Goal: Find specific page/section: Find specific page/section

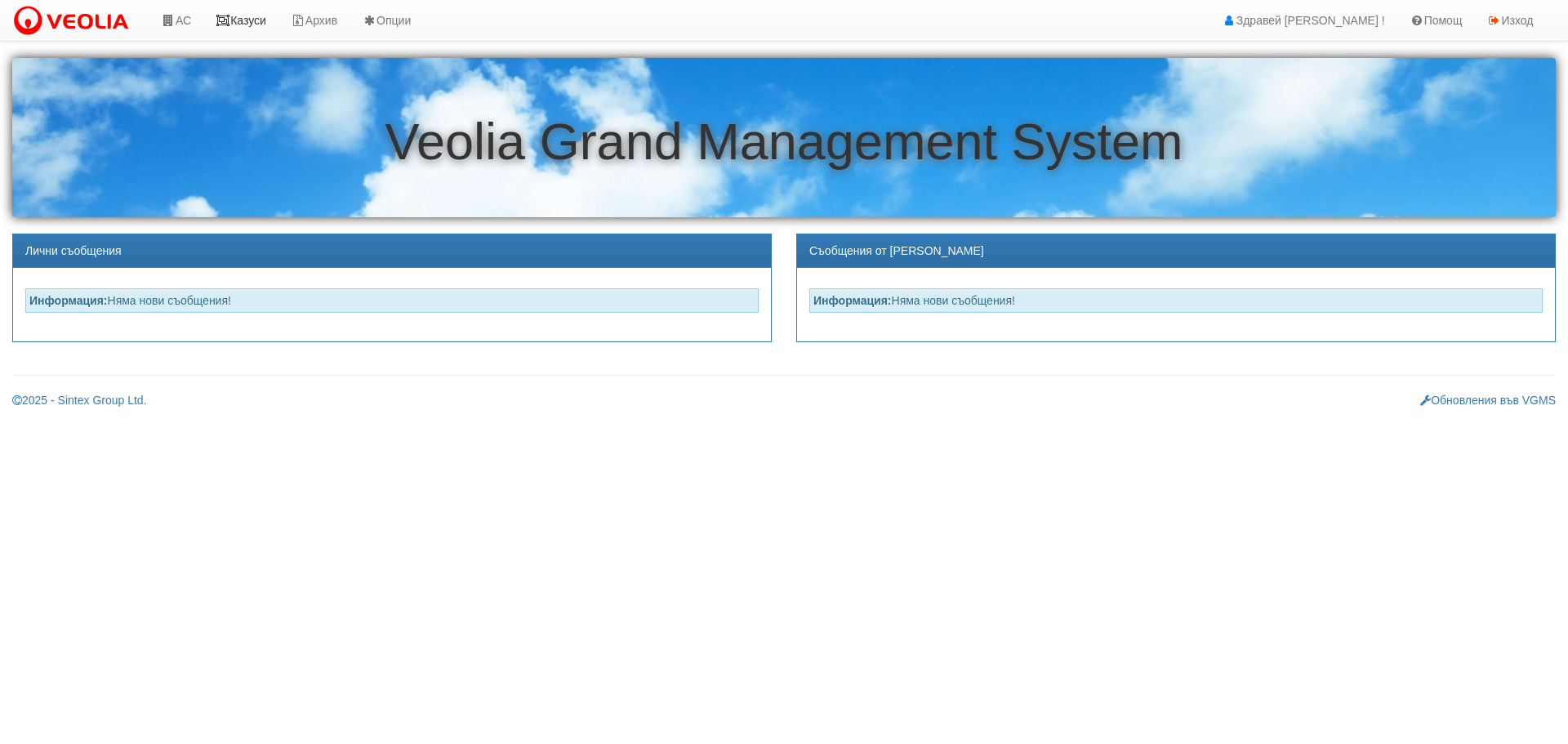
click at [258, 14] on link "Казуси" at bounding box center [241, 20] width 76 height 41
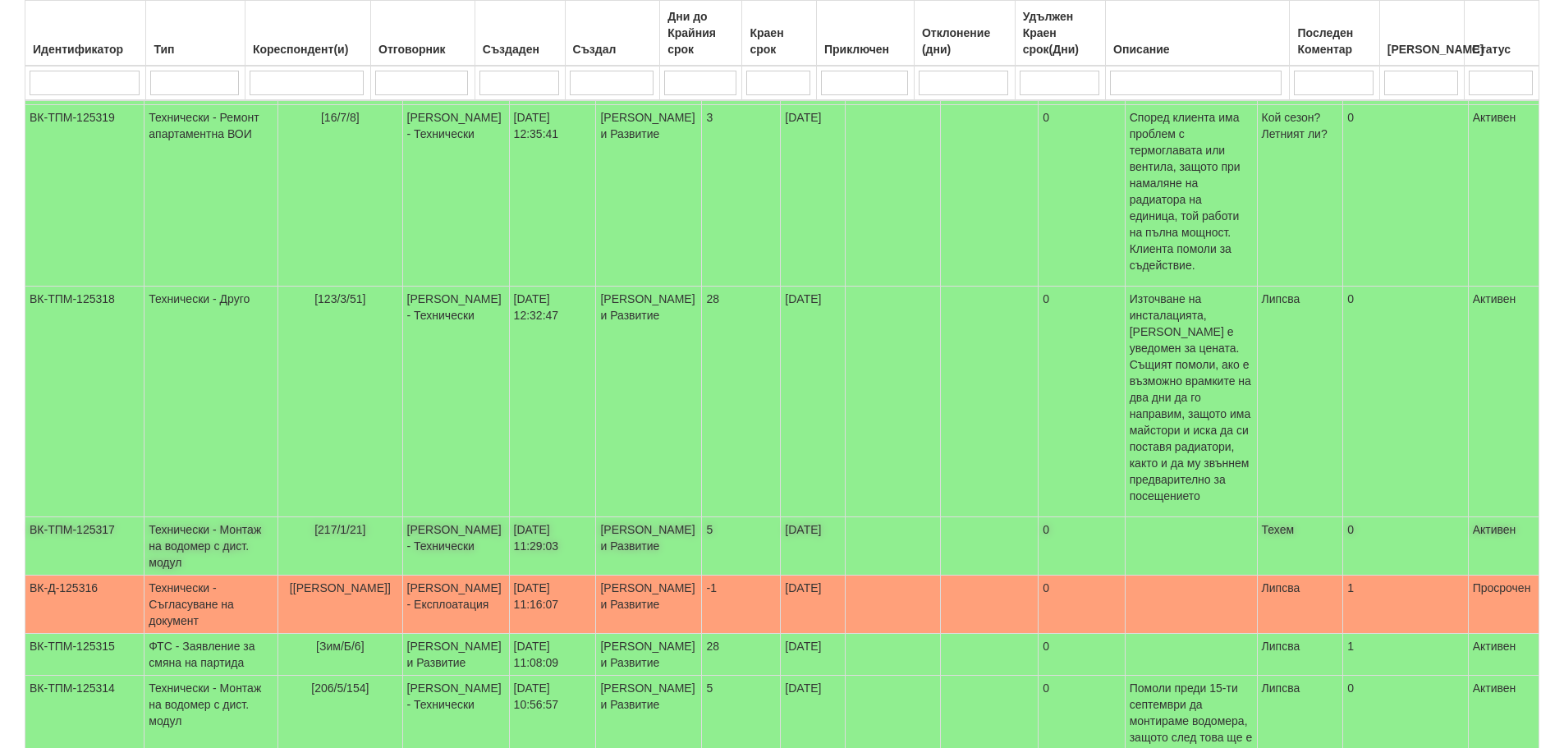
scroll to position [553, 0]
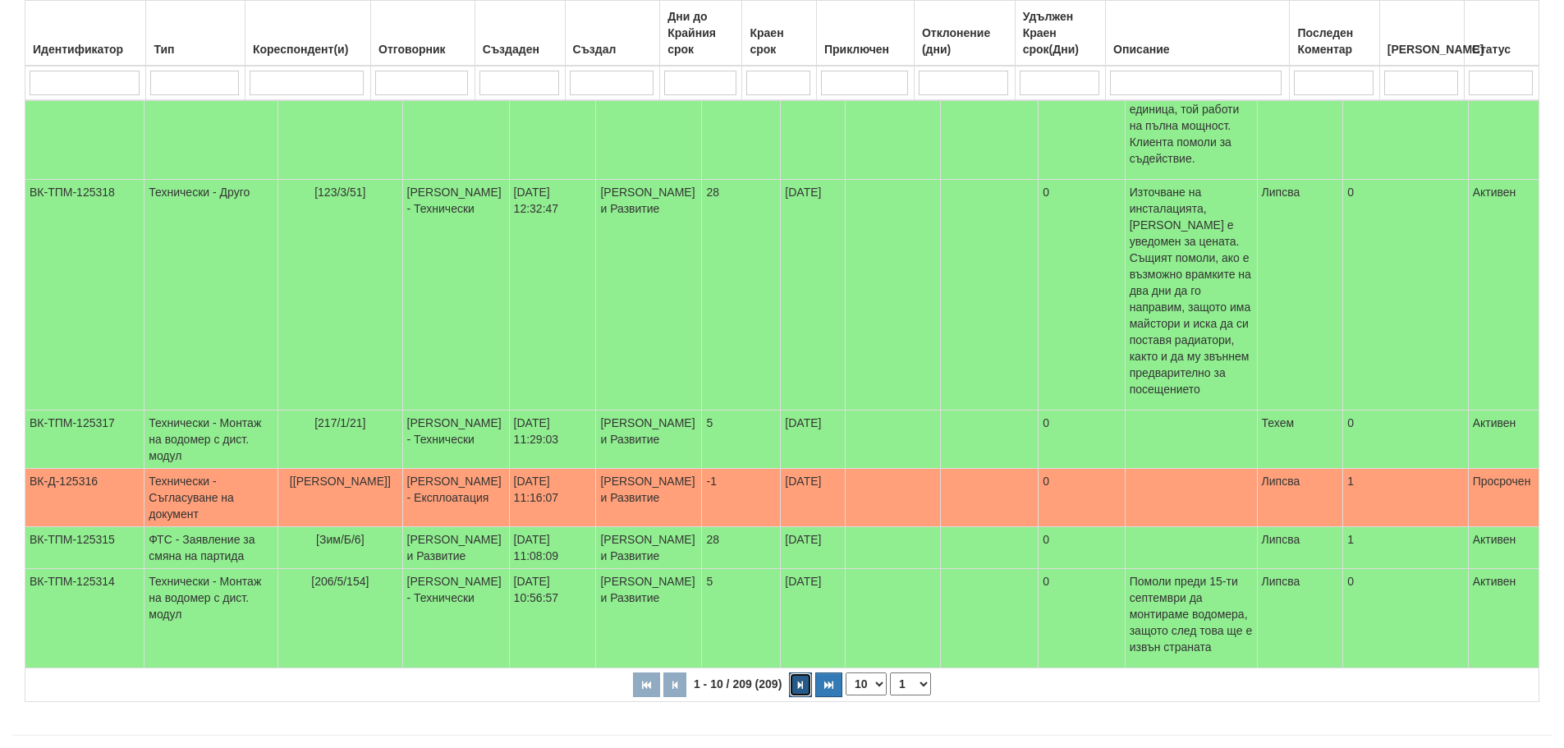
click at [801, 681] on icon "button" at bounding box center [800, 685] width 5 height 9
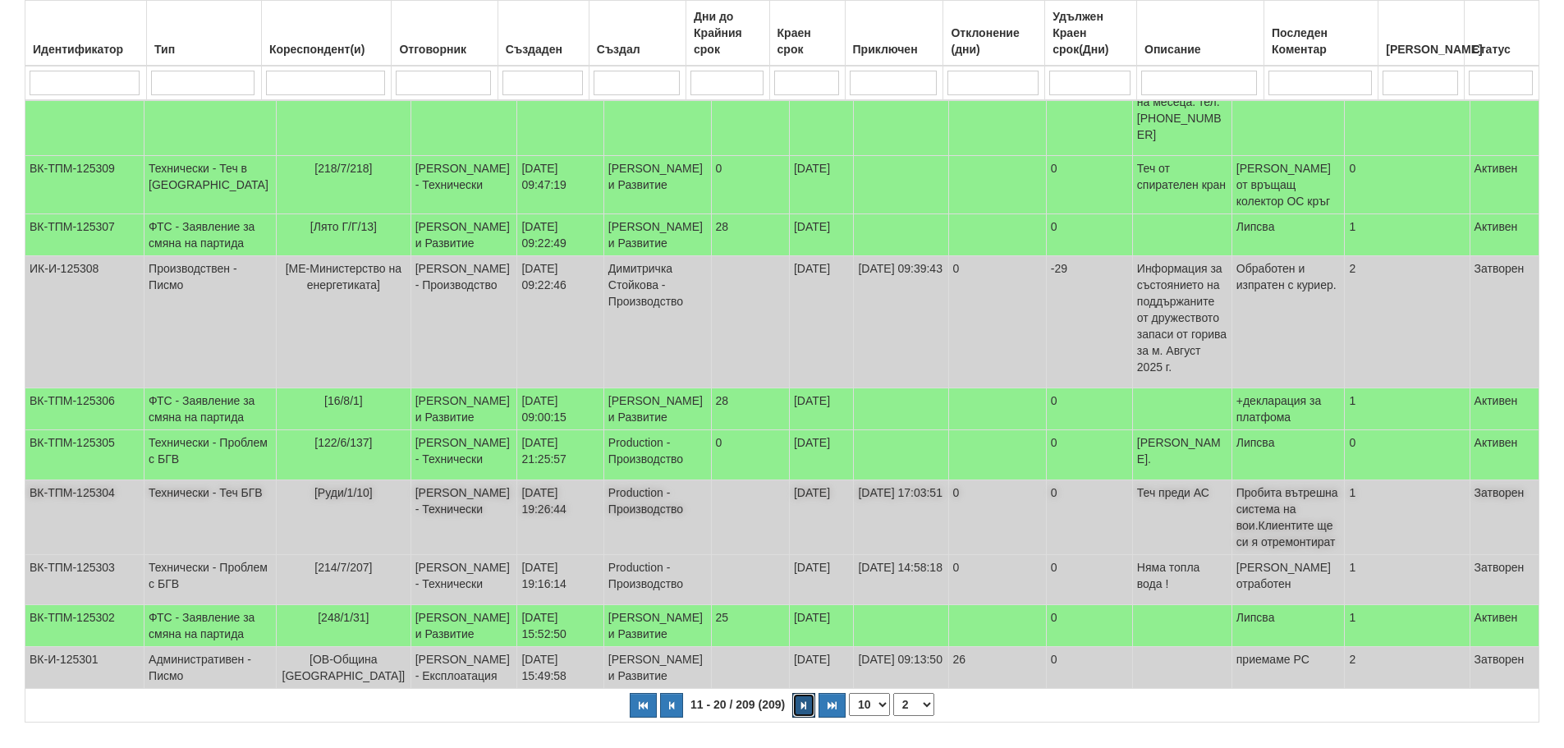
scroll to position [438, 0]
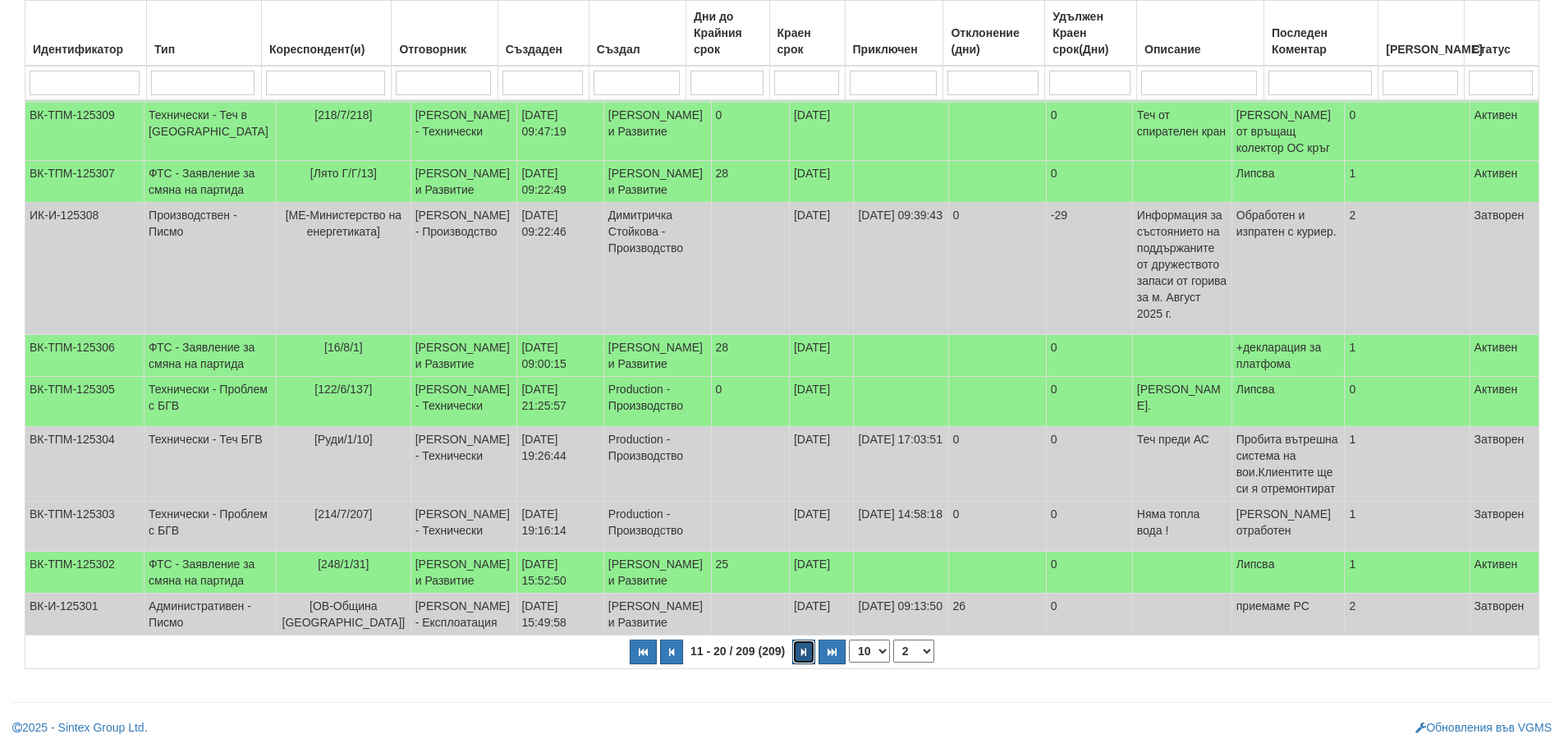
click at [801, 649] on icon "button" at bounding box center [803, 652] width 5 height 9
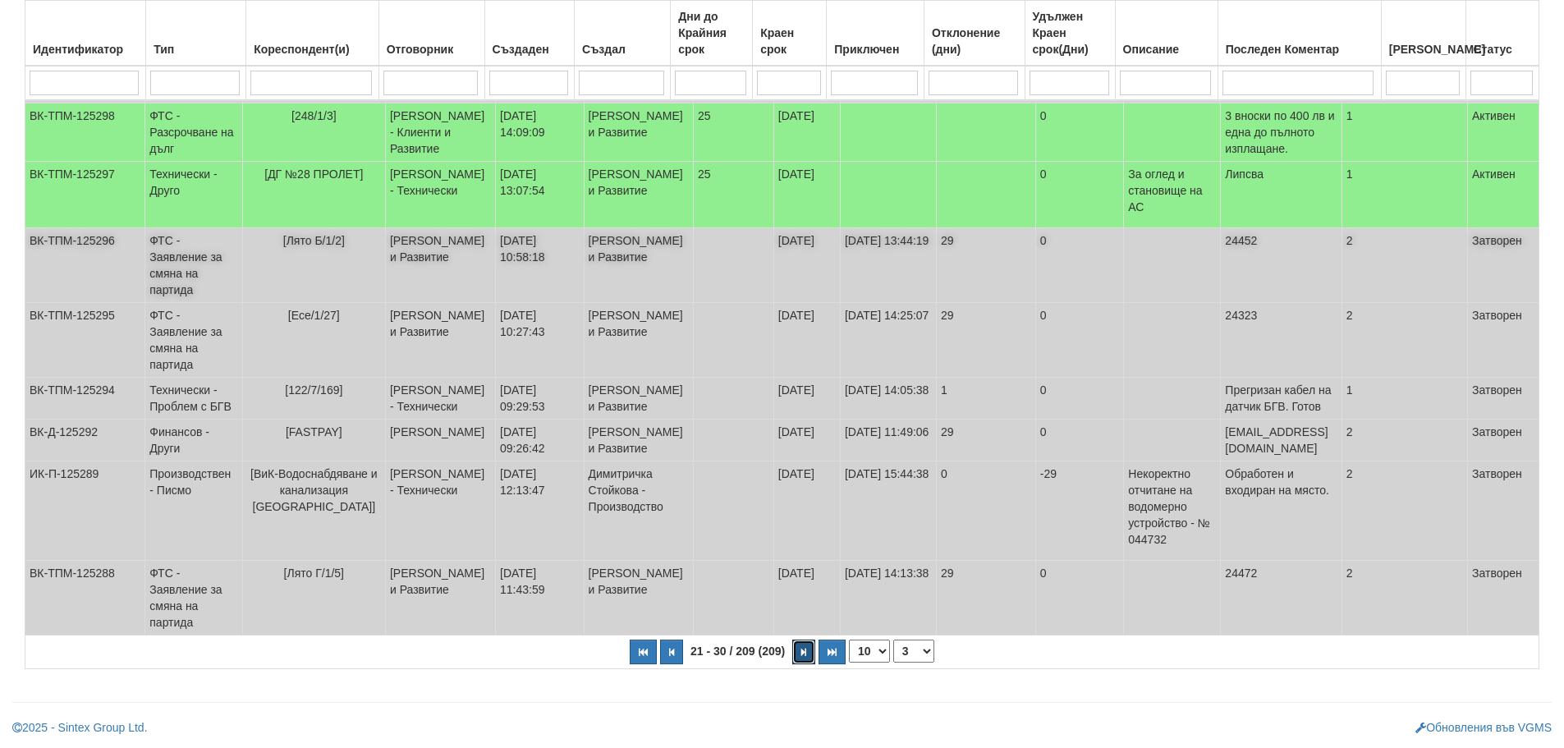
scroll to position [462, 0]
click at [802, 649] on icon "button" at bounding box center [803, 652] width 5 height 9
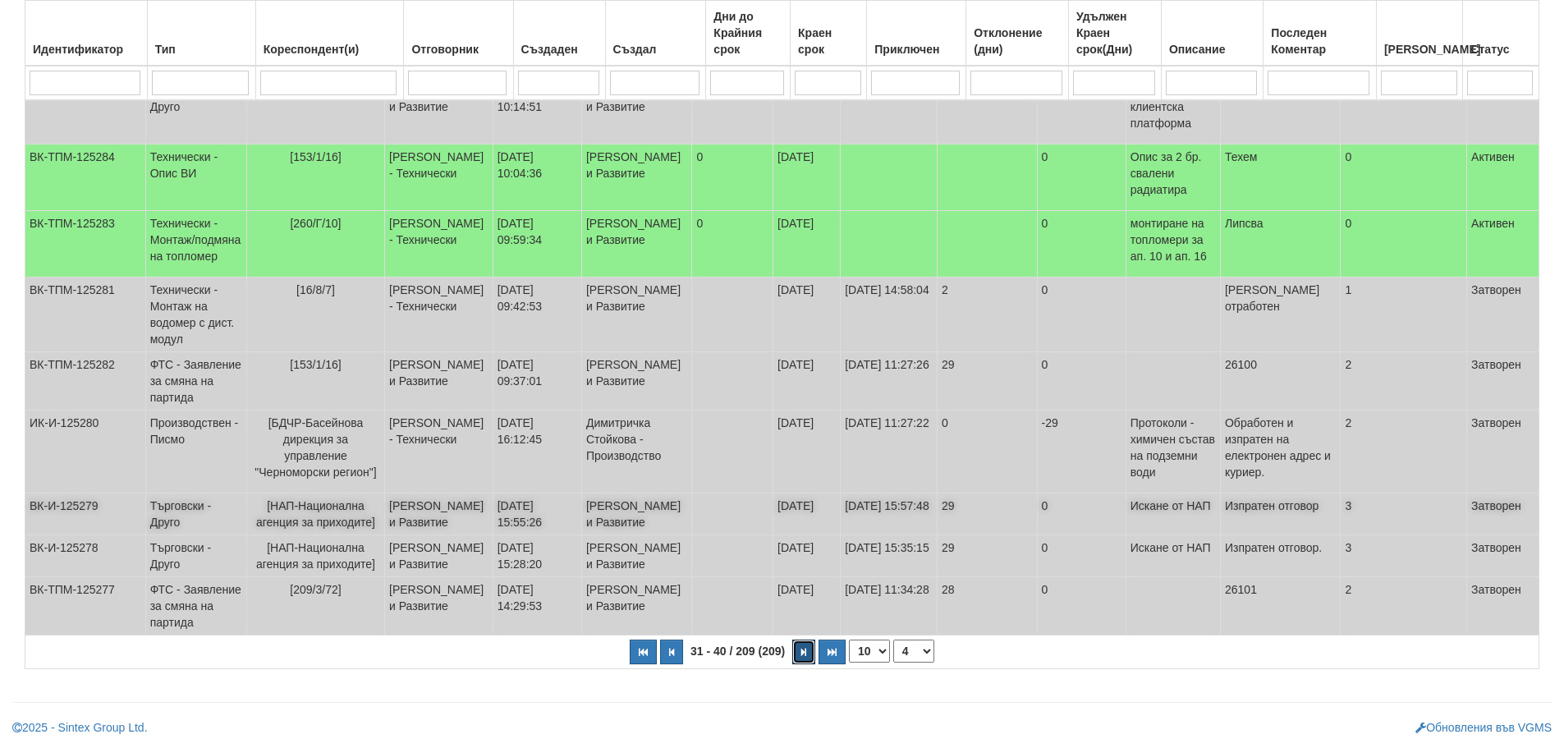
scroll to position [397, 0]
click at [805, 658] on button "button" at bounding box center [803, 652] width 23 height 25
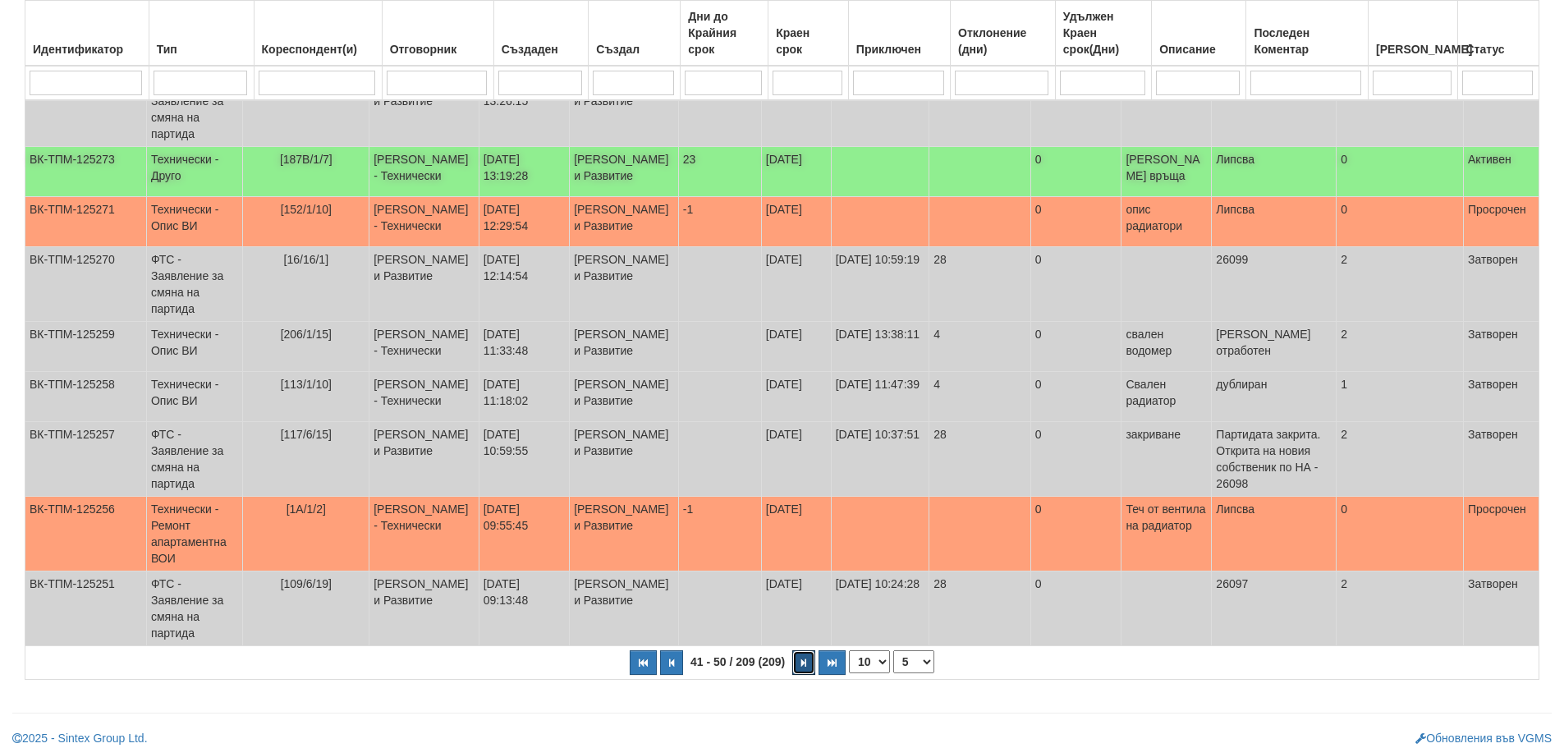
scroll to position [405, 0]
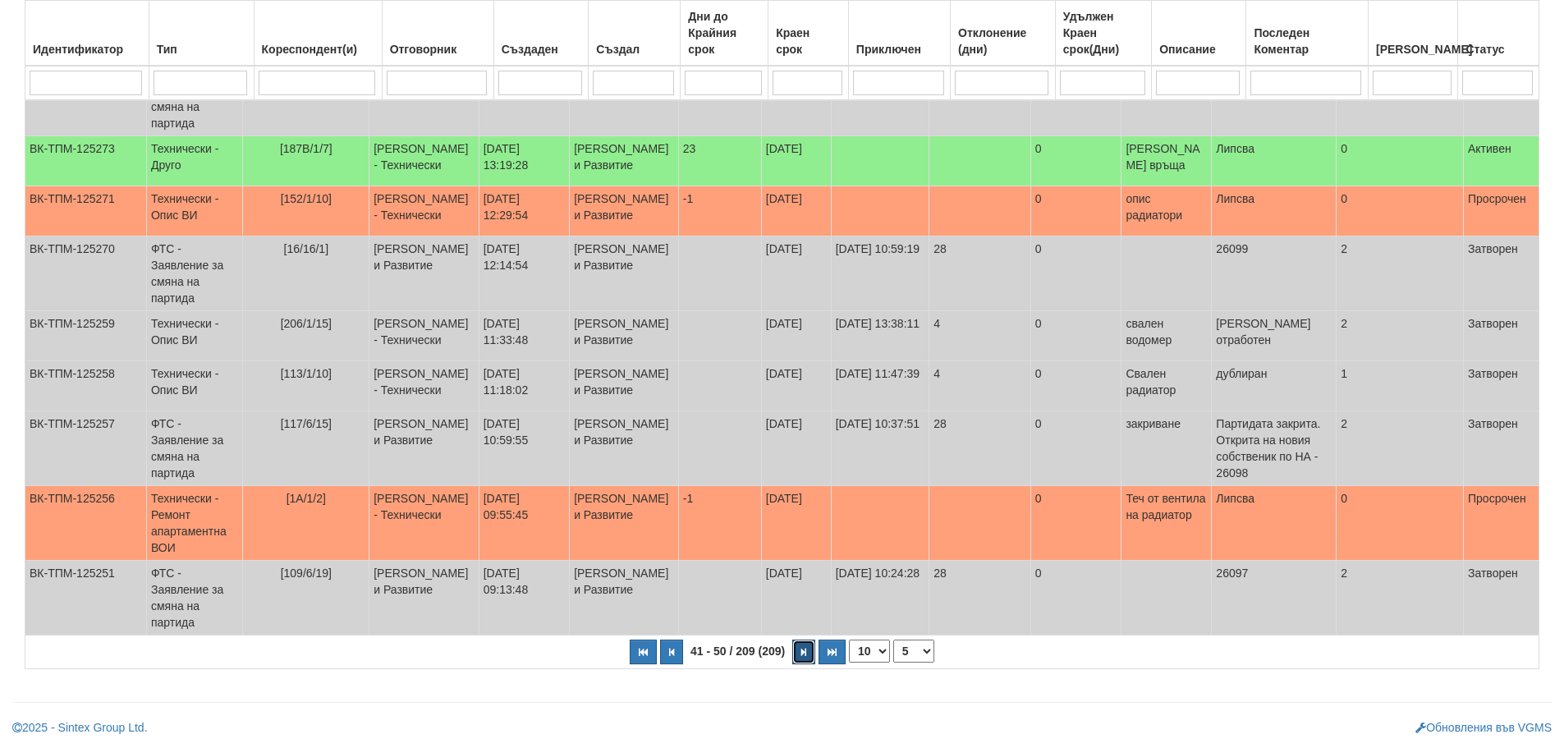
click at [803, 656] on icon "button" at bounding box center [803, 652] width 5 height 9
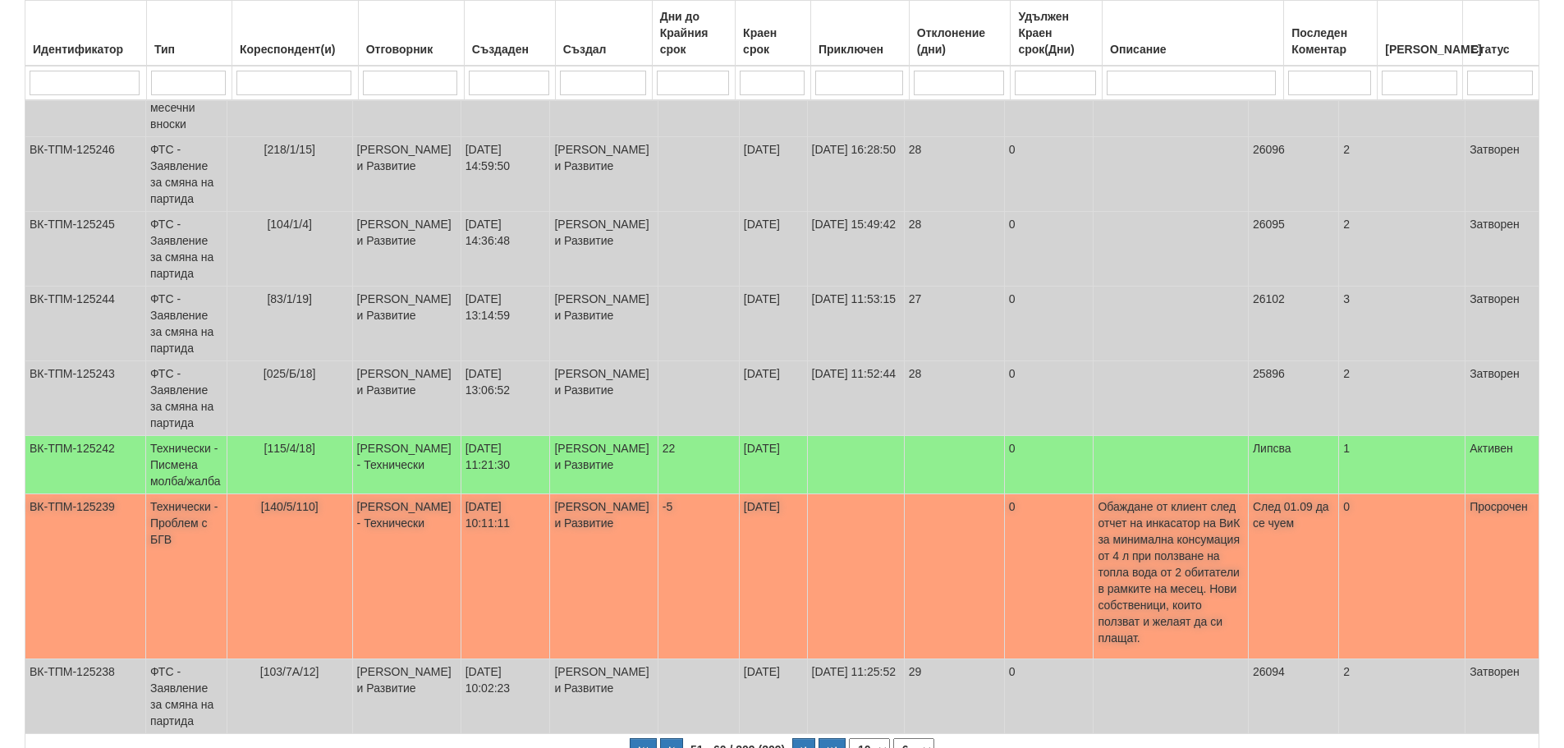
click at [898, 594] on td at bounding box center [855, 576] width 97 height 165
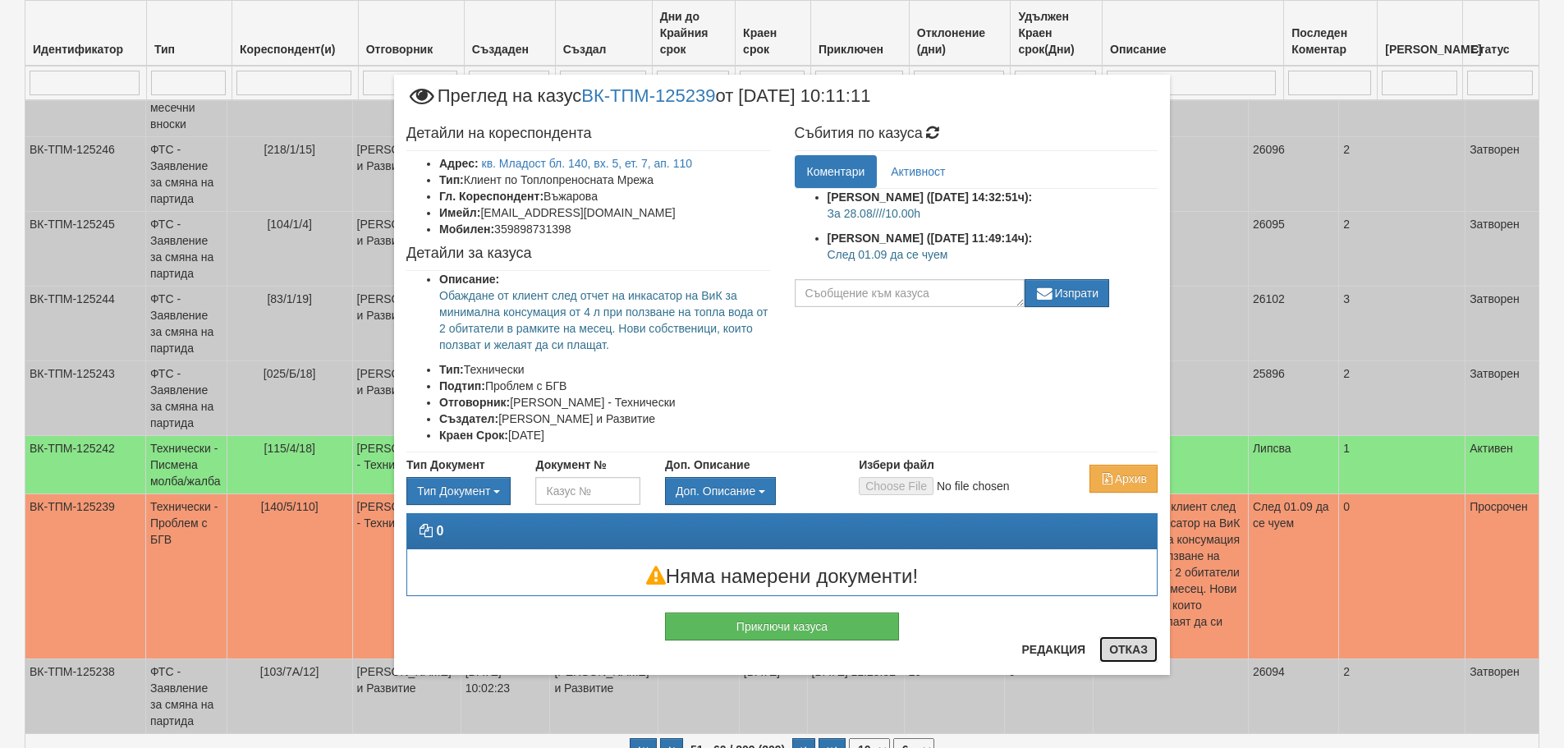
click at [1133, 654] on button "Отказ" at bounding box center [1128, 649] width 58 height 26
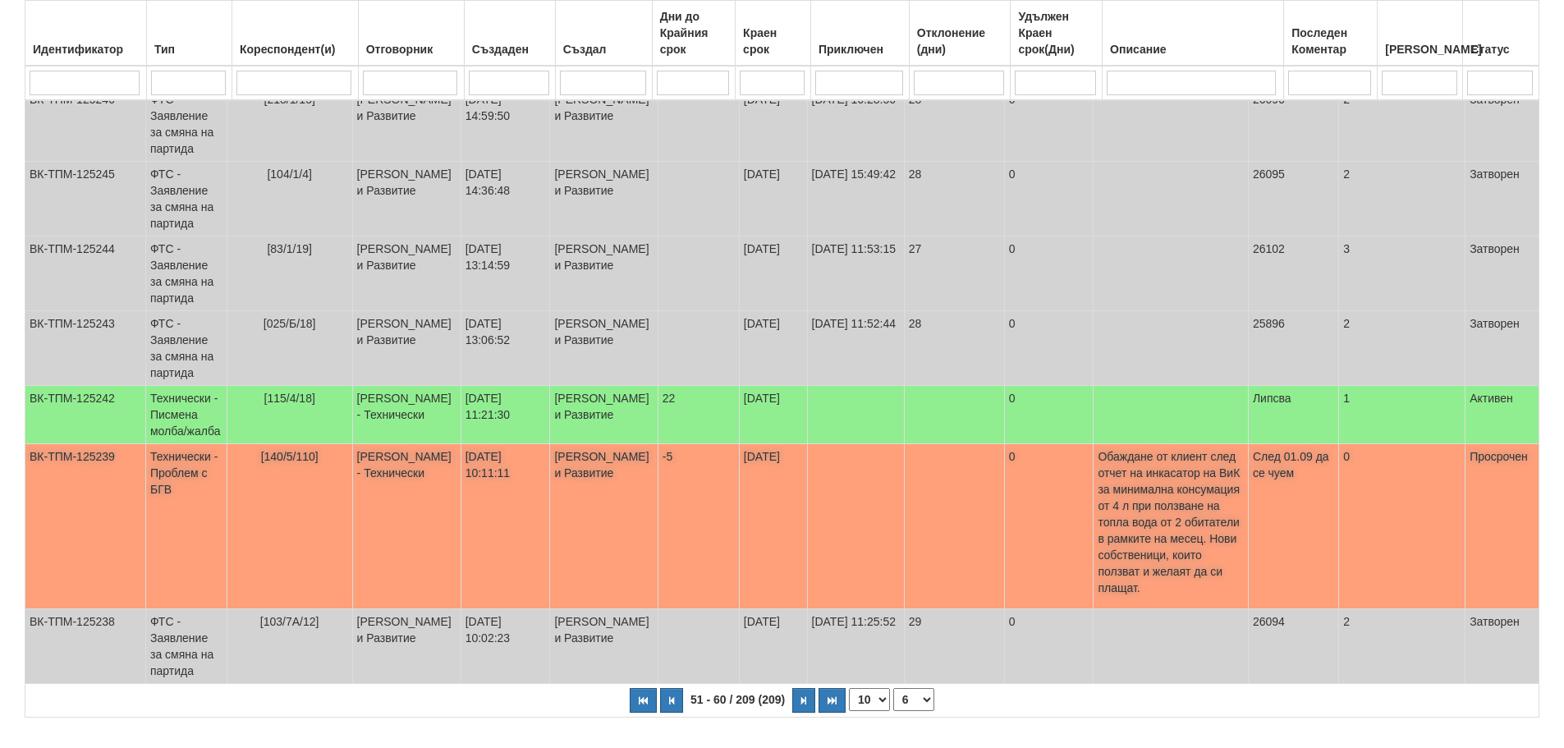
scroll to position [512, 0]
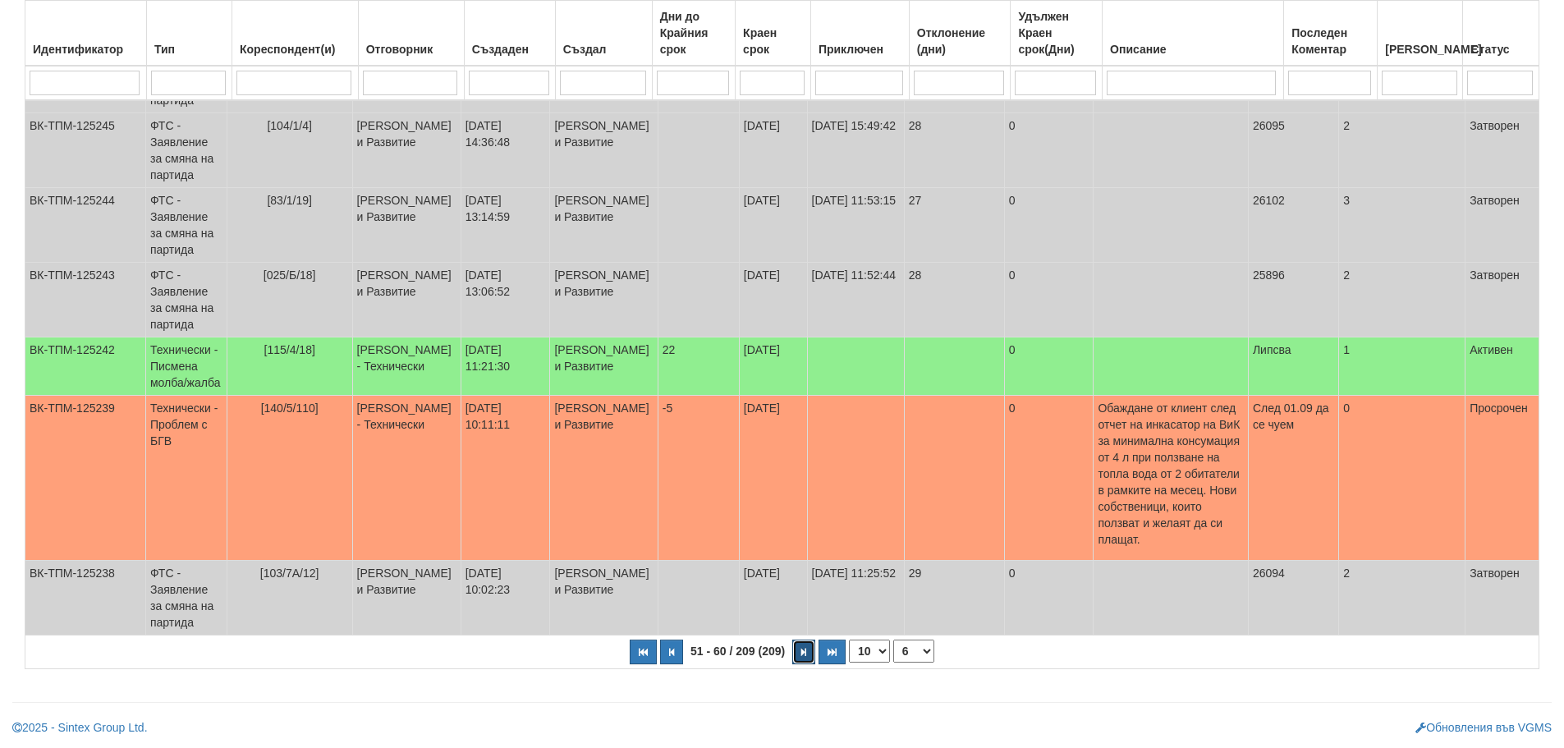
click at [805, 652] on icon "button" at bounding box center [803, 652] width 5 height 9
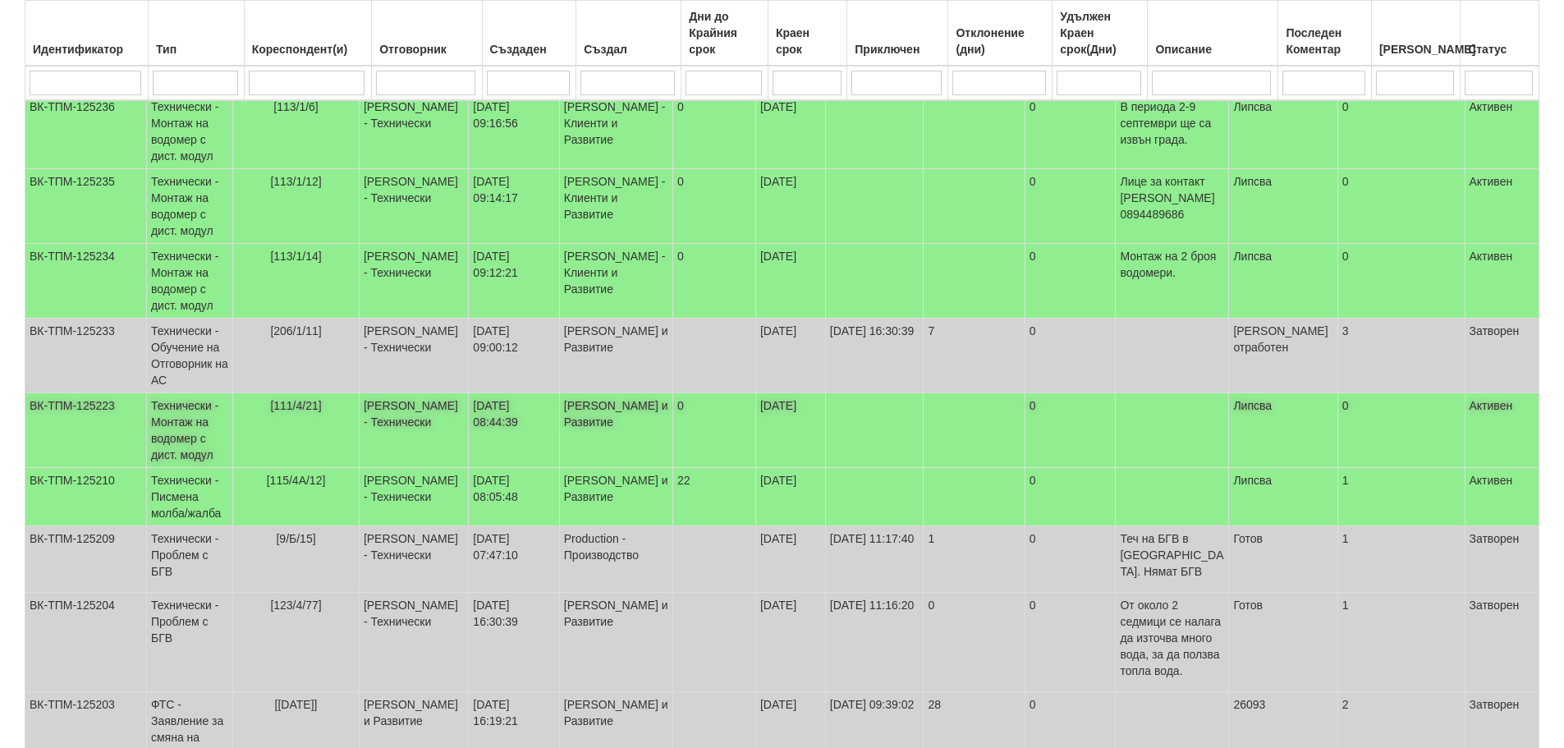
scroll to position [405, 0]
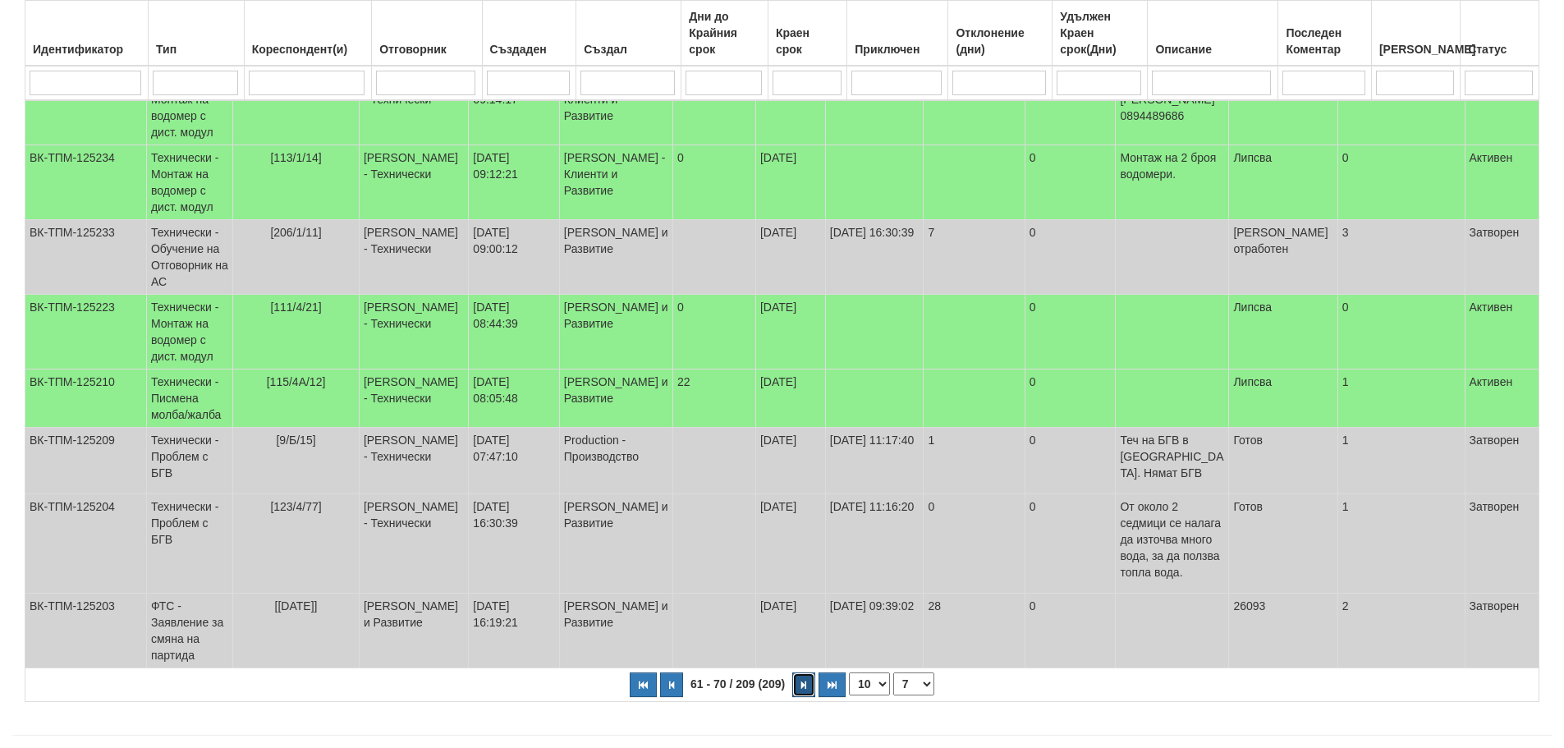
click at [801, 681] on icon "button" at bounding box center [803, 685] width 5 height 9
select select "8"
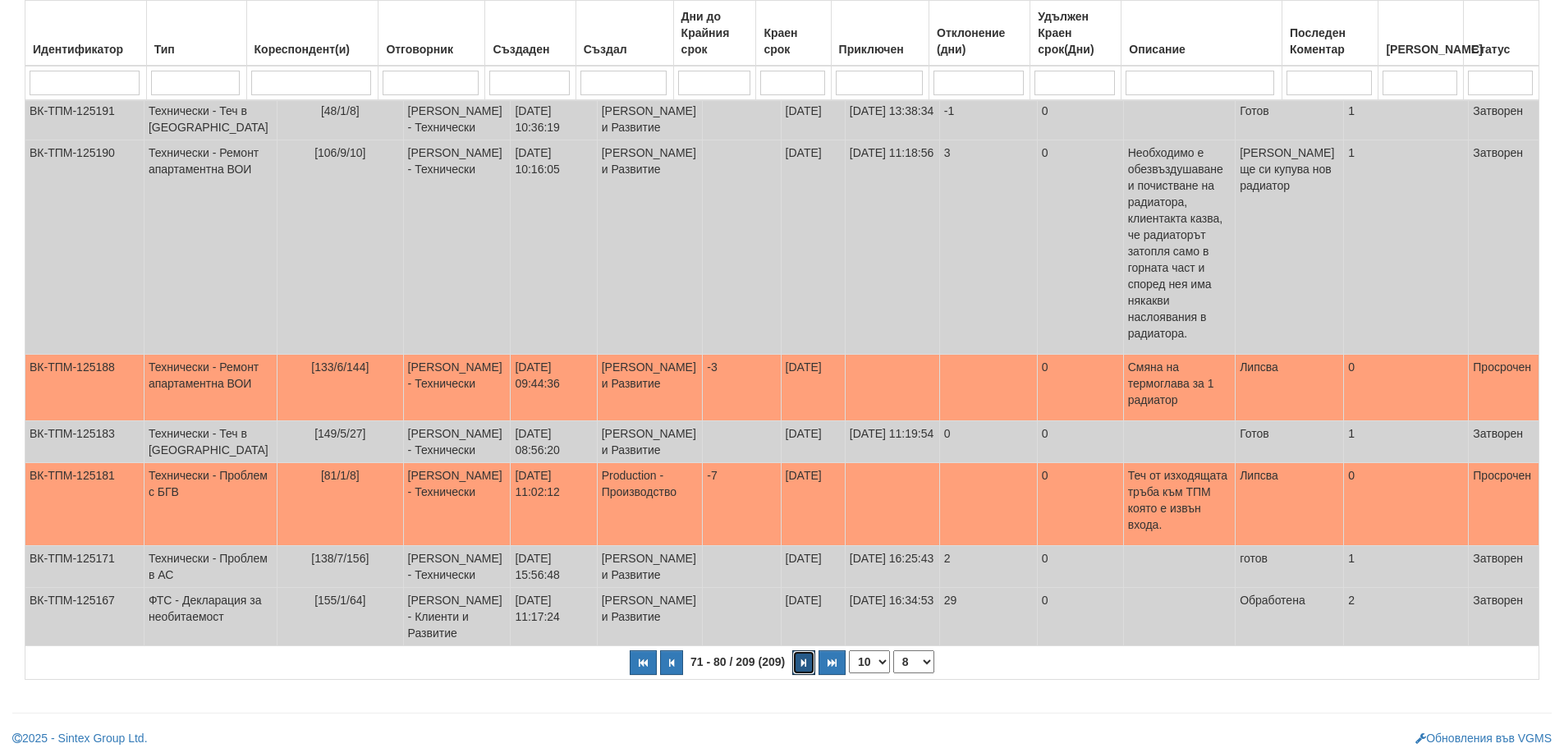
scroll to position [0, 0]
